Goal: Task Accomplishment & Management: Manage account settings

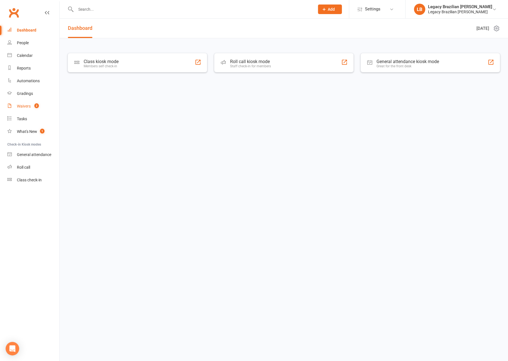
click at [34, 106] on count-badge "2" at bounding box center [35, 106] width 7 height 5
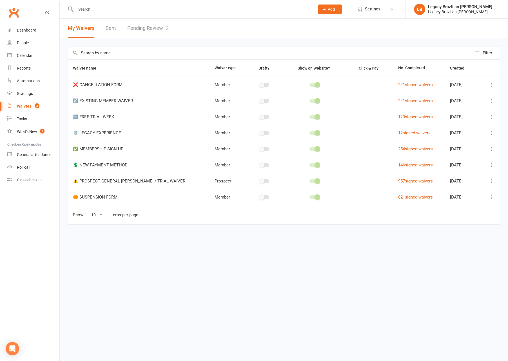
click at [152, 29] on link "Pending Review 2" at bounding box center [147, 28] width 41 height 19
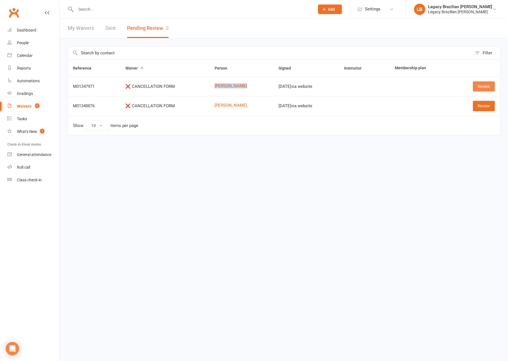
click at [483, 87] on link "Review" at bounding box center [484, 86] width 22 height 10
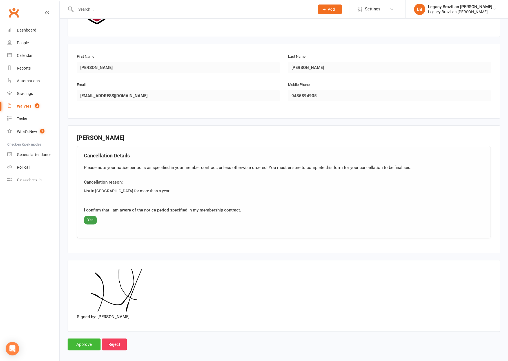
scroll to position [71, 0]
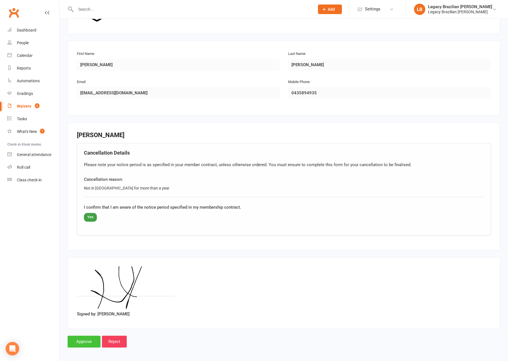
click at [80, 339] on input "Approve" at bounding box center [84, 342] width 33 height 12
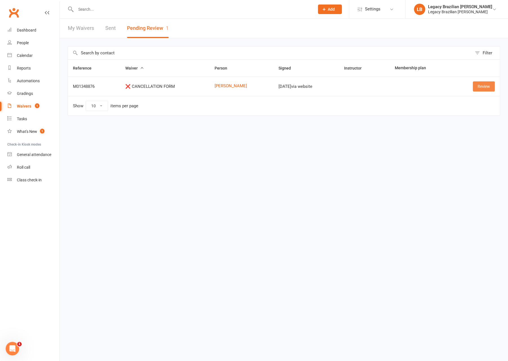
click at [484, 87] on link "Review" at bounding box center [484, 86] width 22 height 10
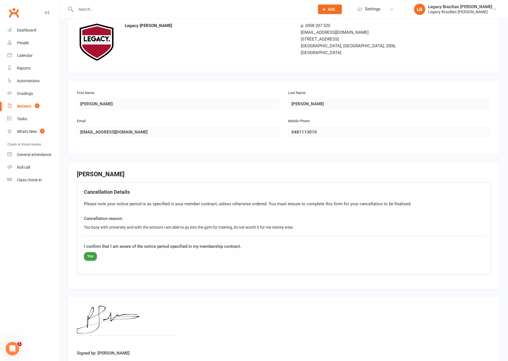
scroll to position [71, 0]
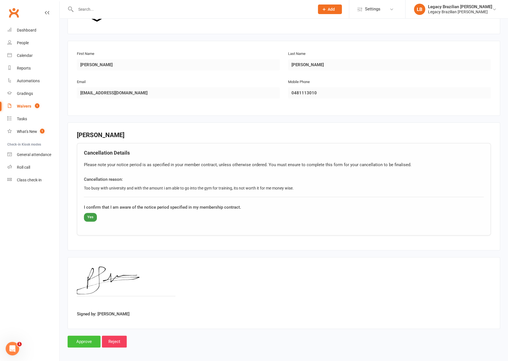
click at [76, 340] on input "Approve" at bounding box center [84, 342] width 33 height 12
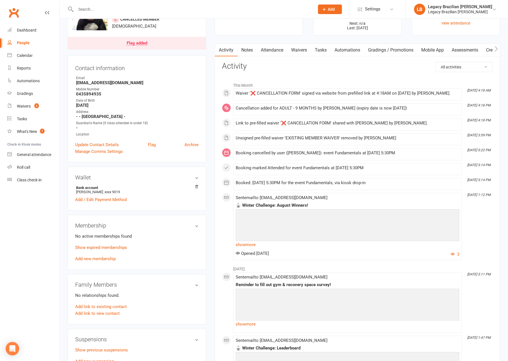
scroll to position [36, 0]
click at [196, 185] on icon at bounding box center [196, 186] width 3 height 3
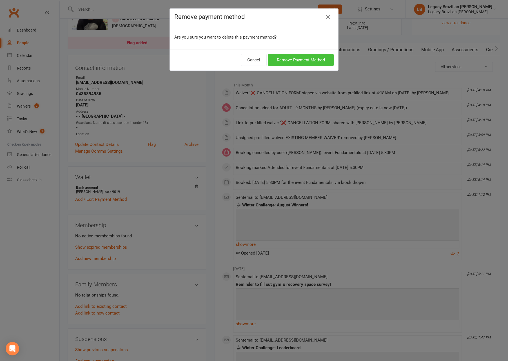
click at [287, 60] on button "Remove Payment Method" at bounding box center [301, 60] width 66 height 12
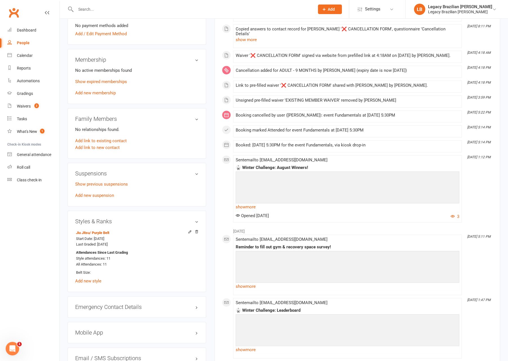
scroll to position [0, 0]
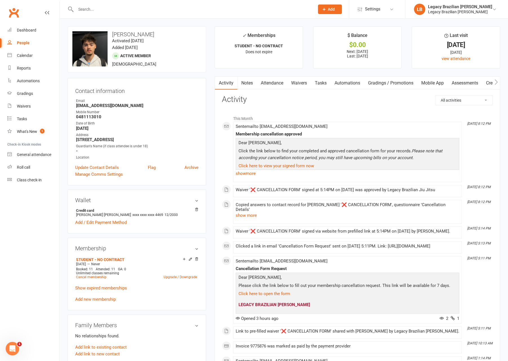
click at [142, 56] on span "Active member" at bounding box center [135, 56] width 31 height 5
click at [190, 258] on icon at bounding box center [191, 259] width 4 height 4
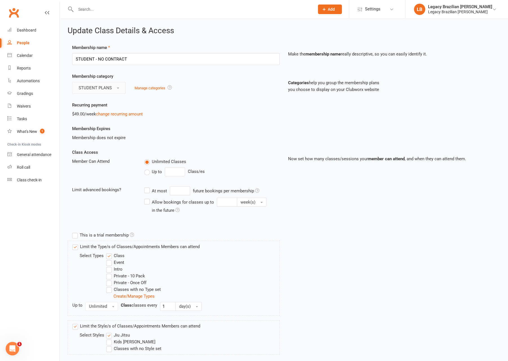
click at [118, 90] on button "STUDENT PLANS" at bounding box center [99, 88] width 54 height 12
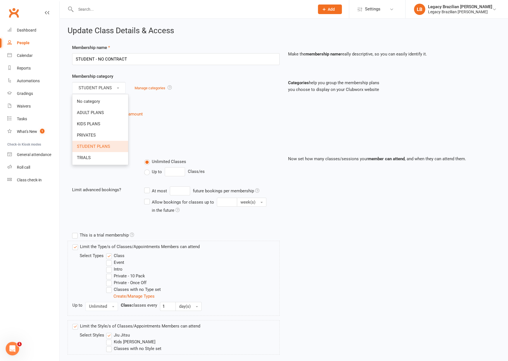
click at [245, 92] on div "STUDENT PLANS No category ADULT PLANS KIDS PLANS PRIVATES STUDENT PLANS TRIALS …" at bounding box center [176, 88] width 208 height 12
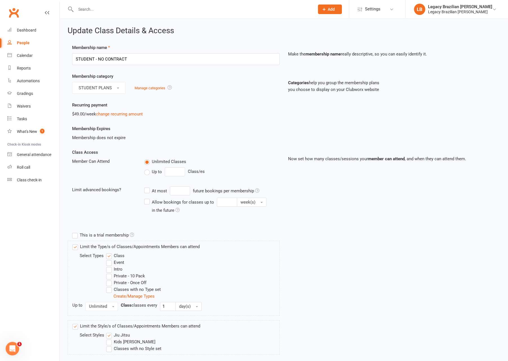
click at [46, 14] on icon at bounding box center [47, 12] width 5 height 5
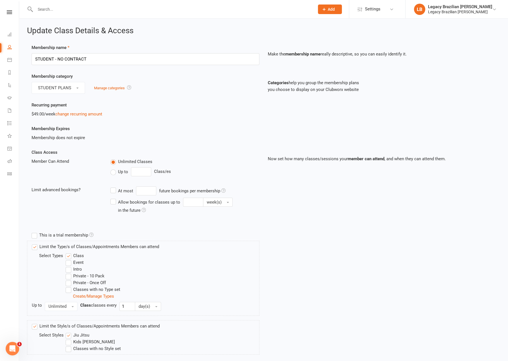
drag, startPoint x: 12, startPoint y: 11, endPoint x: 19, endPoint y: 12, distance: 7.6
click at [12, 11] on icon at bounding box center [9, 12] width 5 height 4
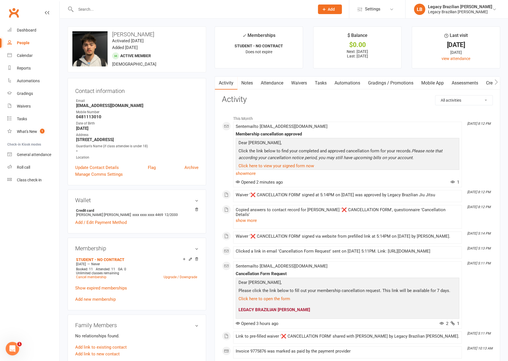
click at [114, 56] on div at bounding box center [115, 55] width 7 height 7
click at [134, 56] on span "Active member" at bounding box center [135, 56] width 31 height 5
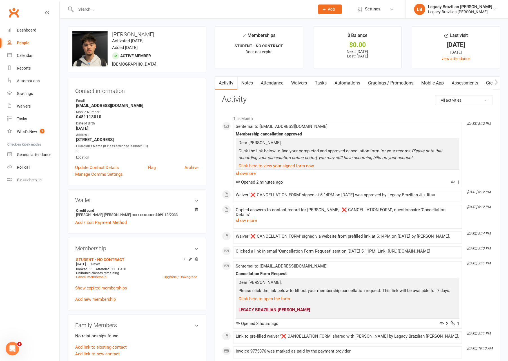
click at [181, 51] on div "upload photo change photo [PERSON_NAME] Activated [DATE] Added [DATE] Active me…" at bounding box center [137, 49] width 139 height 46
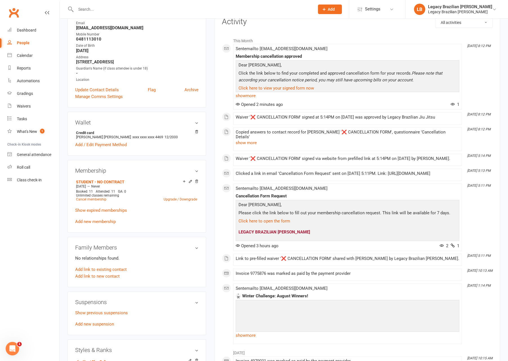
scroll to position [78, 0]
click at [92, 199] on link "Cancel membership" at bounding box center [91, 199] width 30 height 4
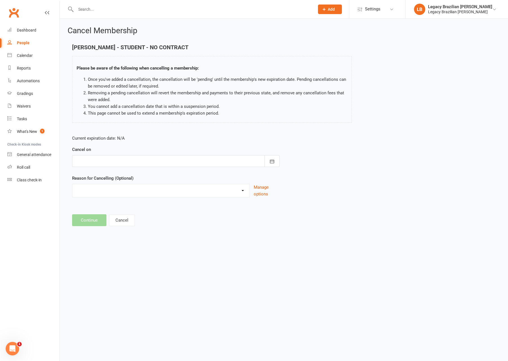
click at [233, 161] on div at bounding box center [176, 161] width 208 height 12
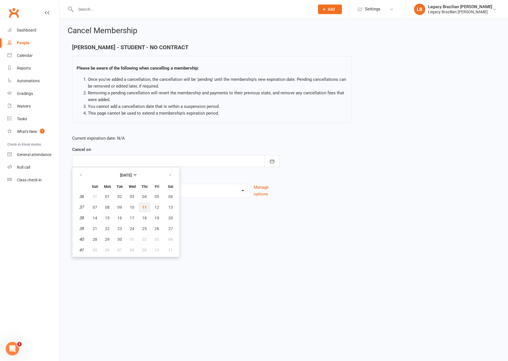
click at [143, 209] on span "11" at bounding box center [144, 207] width 5 height 5
type input "[DATE]"
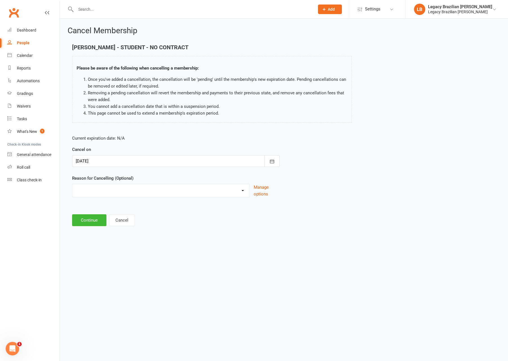
click at [149, 194] on select "Change to casual classes Financial reasons Illness Injury Lost interest Members…" at bounding box center [160, 189] width 177 height 11
select select "11"
click at [72, 184] on select "Change to casual classes Financial reasons Illness Injury Lost interest Members…" at bounding box center [160, 189] width 177 height 11
click at [95, 223] on button "Continue" at bounding box center [89, 220] width 34 height 12
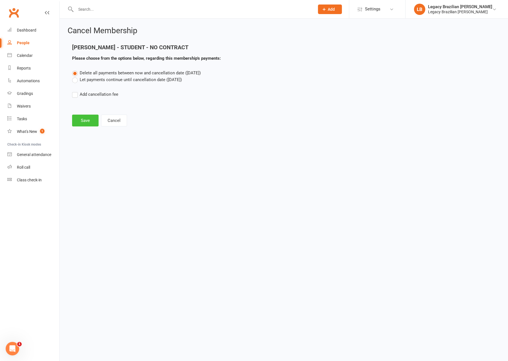
click at [81, 125] on button "Save" at bounding box center [85, 121] width 26 height 12
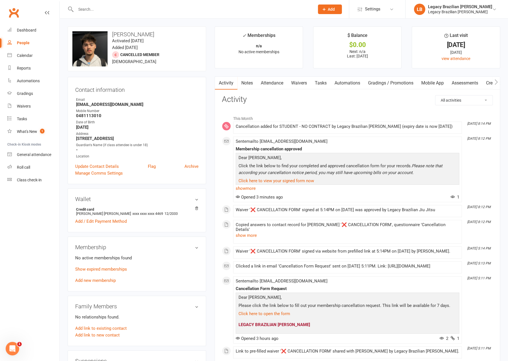
click at [175, 14] on div at bounding box center [189, 9] width 243 height 18
click at [177, 10] on input "text" at bounding box center [192, 9] width 237 height 8
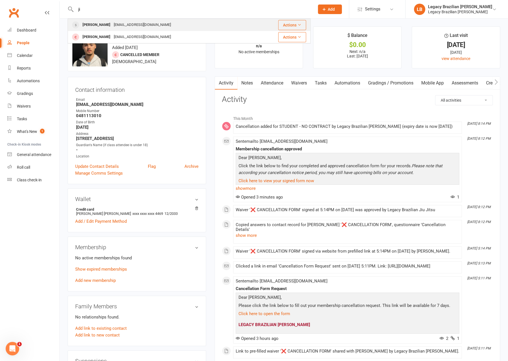
type input "ji"
click at [148, 24] on div "[PERSON_NAME] [PERSON_NAME][EMAIL_ADDRESS][DOMAIN_NAME]" at bounding box center [161, 25] width 186 height 12
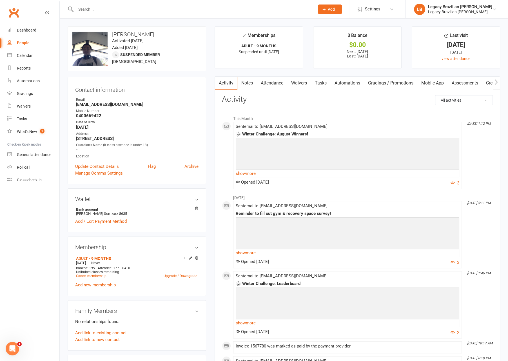
click at [305, 82] on link "Waivers" at bounding box center [299, 83] width 24 height 13
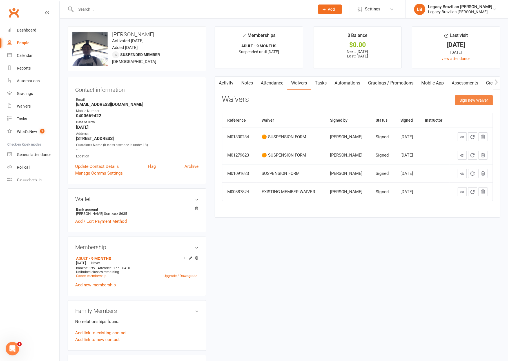
click at [471, 103] on button "Sign new Waiver" at bounding box center [474, 100] width 38 height 10
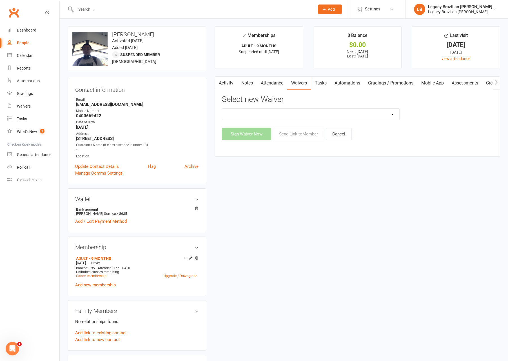
click at [365, 114] on select "❌ CANCELLATION FORM ☑️ EXISTING MEMBER WAIVER 🆓 FREE TRIAL WEEK 🛡️ LEGACY EXPER…" at bounding box center [310, 114] width 177 height 11
select select "10083"
click at [222, 109] on select "❌ CANCELLATION FORM ☑️ EXISTING MEMBER WAIVER 🆓 FREE TRIAL WEEK 🛡️ LEGACY EXPER…" at bounding box center [310, 114] width 177 height 11
click at [294, 135] on button "Send Link to Member" at bounding box center [299, 134] width 52 height 12
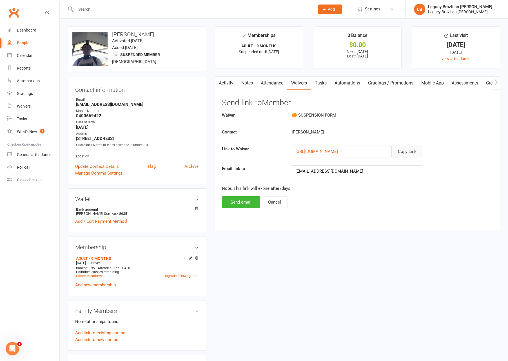
drag, startPoint x: 413, startPoint y: 151, endPoint x: 410, endPoint y: 151, distance: 3.4
click at [413, 151] on button "Copy Link" at bounding box center [408, 152] width 32 height 12
click at [158, 9] on input "text" at bounding box center [192, 9] width 237 height 8
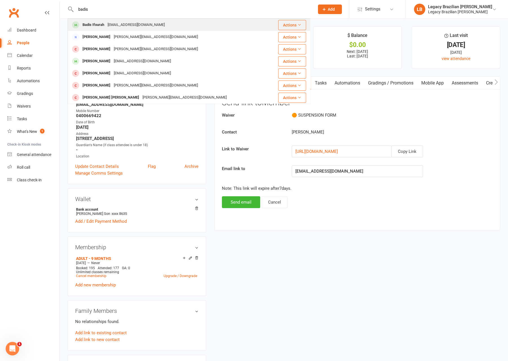
type input "badis"
click at [120, 23] on div "[EMAIL_ADDRESS][DOMAIN_NAME]" at bounding box center [136, 25] width 61 height 8
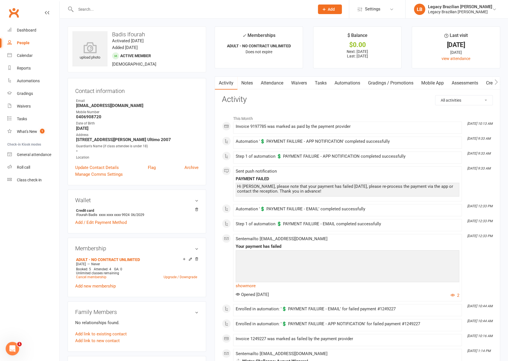
click at [298, 85] on link "Waivers" at bounding box center [299, 83] width 24 height 13
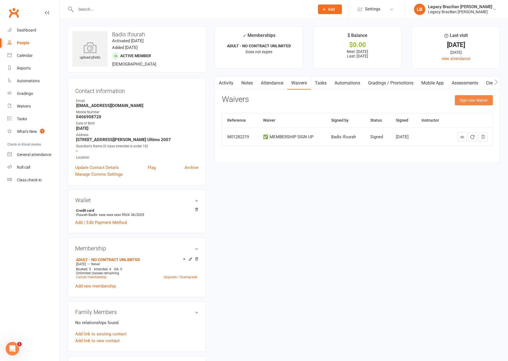
click at [463, 101] on button "Sign new Waiver" at bounding box center [474, 100] width 38 height 10
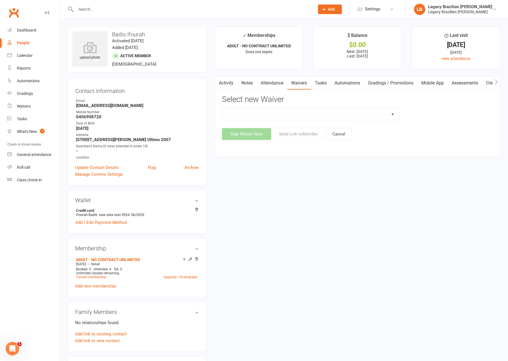
click at [322, 117] on select "❌ CANCELLATION FORM ☑️ EXISTING MEMBER WAIVER 🆓 FREE TRIAL WEEK 🛡️ LEGACY EXPER…" at bounding box center [310, 114] width 177 height 11
select select "10083"
click at [222, 109] on select "❌ CANCELLATION FORM ☑️ EXISTING MEMBER WAIVER 🆓 FREE TRIAL WEEK 🛡️ LEGACY EXPER…" at bounding box center [310, 114] width 177 height 11
click at [318, 133] on button "Send Link to Member" at bounding box center [299, 134] width 52 height 12
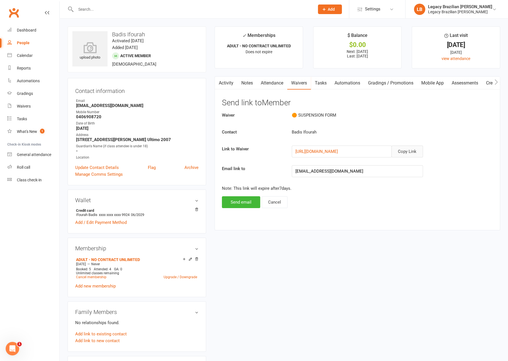
click at [404, 151] on button "Copy Link" at bounding box center [408, 152] width 32 height 12
click at [296, 84] on link "Waivers" at bounding box center [299, 83] width 24 height 13
drag, startPoint x: 274, startPoint y: 200, endPoint x: 278, endPoint y: 200, distance: 3.4
click at [274, 200] on button "Cancel" at bounding box center [275, 202] width 26 height 12
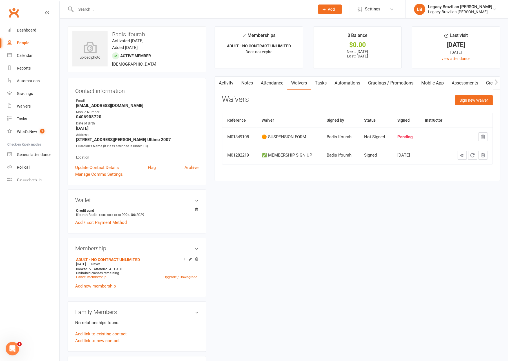
click at [494, 99] on div "Activity Notes Attendance Waivers Tasks Automations Gradings / Promotions Mobil…" at bounding box center [358, 128] width 286 height 105
click at [484, 99] on button "Sign new Waiver" at bounding box center [474, 100] width 38 height 10
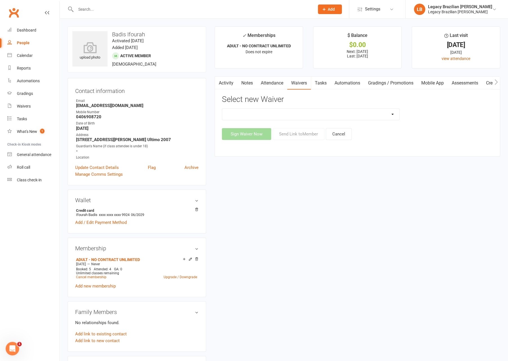
click at [382, 118] on select "❌ CANCELLATION FORM ☑️ EXISTING MEMBER WAIVER 🆓 FREE TRIAL WEEK 🛡️ LEGACY EXPER…" at bounding box center [310, 114] width 177 height 11
select select "10084"
click at [222, 109] on select "❌ CANCELLATION FORM ☑️ EXISTING MEMBER WAIVER 🆓 FREE TRIAL WEEK 🛡️ LEGACY EXPER…" at bounding box center [310, 114] width 177 height 11
click at [295, 137] on button "Send Link to Member" at bounding box center [299, 134] width 52 height 12
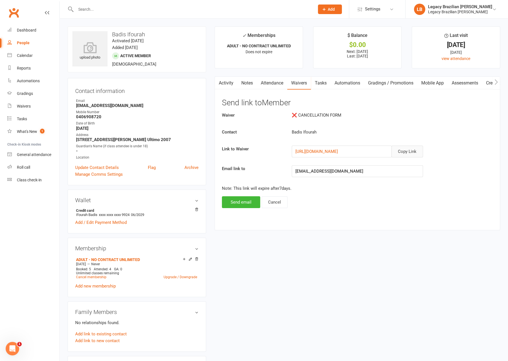
click at [406, 152] on button "Copy Link" at bounding box center [408, 152] width 32 height 12
click at [150, 12] on input "text" at bounding box center [192, 9] width 237 height 8
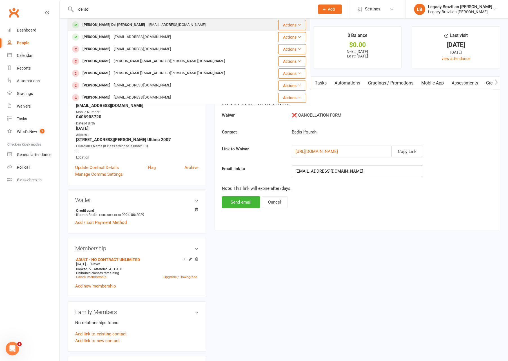
type input "del so"
click at [147, 24] on div "[EMAIL_ADDRESS][DOMAIN_NAME]" at bounding box center [177, 25] width 61 height 8
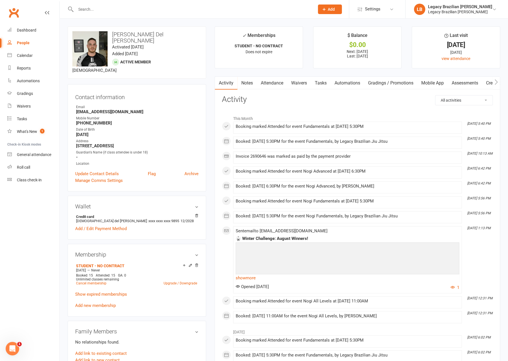
click at [304, 85] on link "Waivers" at bounding box center [299, 83] width 24 height 13
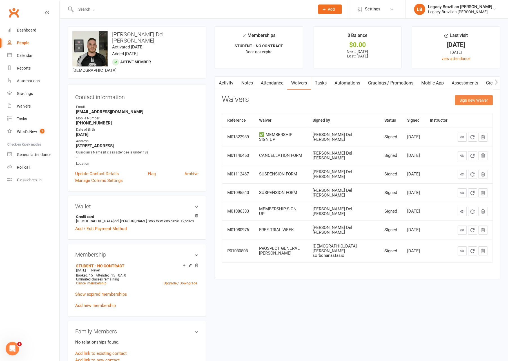
click at [476, 99] on button "Sign new Waiver" at bounding box center [474, 100] width 38 height 10
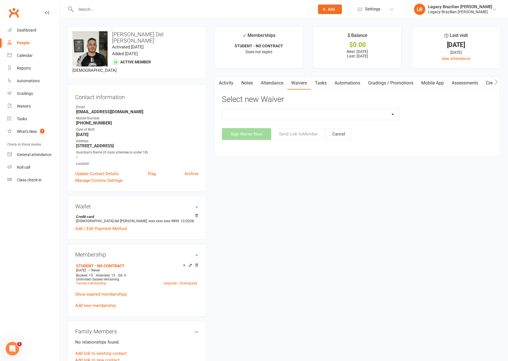
click at [367, 118] on select "❌ CANCELLATION FORM ☑️ EXISTING MEMBER WAIVER 🆓 FREE TRIAL WEEK 🛡️ LEGACY EXPER…" at bounding box center [310, 114] width 177 height 11
select select "10083"
click at [222, 109] on select "❌ CANCELLATION FORM ☑️ EXISTING MEMBER WAIVER 🆓 FREE TRIAL WEEK 🛡️ LEGACY EXPER…" at bounding box center [310, 114] width 177 height 11
click at [309, 133] on button "Send Link to Member" at bounding box center [299, 134] width 52 height 12
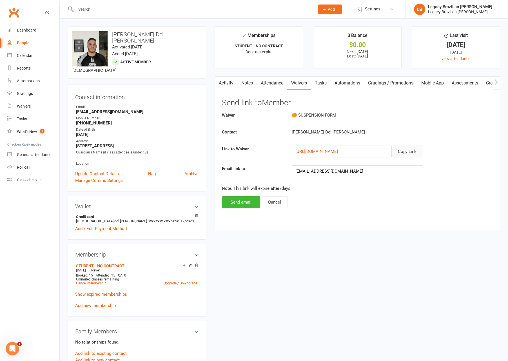
click at [414, 150] on button "Copy Link" at bounding box center [408, 152] width 32 height 12
